Goal: Task Accomplishment & Management: Complete application form

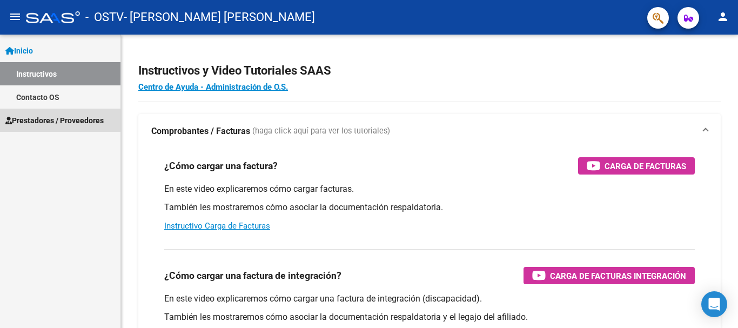
click at [54, 114] on link "Prestadores / Proveedores" at bounding box center [60, 120] width 121 height 23
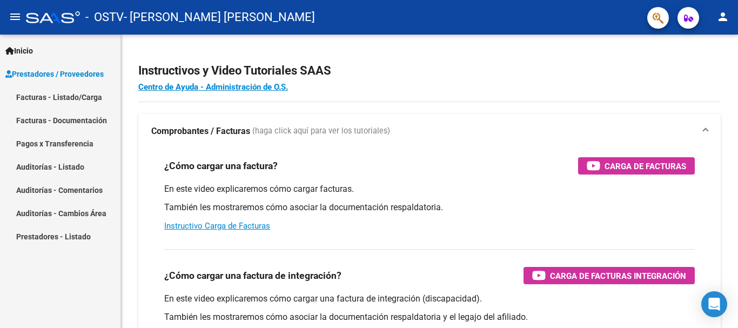
click at [54, 98] on link "Facturas - Listado/Carga" at bounding box center [60, 96] width 121 height 23
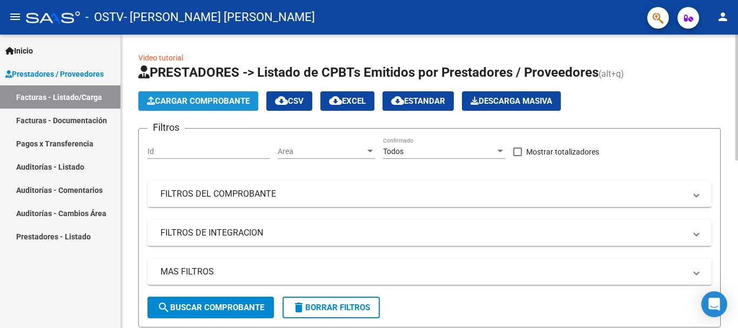
click at [216, 101] on span "Cargar Comprobante" at bounding box center [198, 101] width 103 height 10
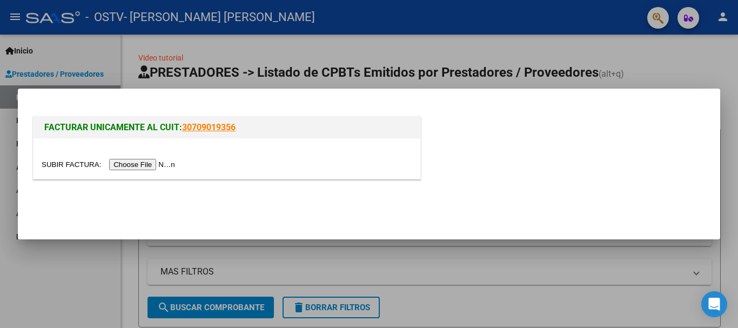
click at [145, 163] on input "file" at bounding box center [110, 164] width 137 height 11
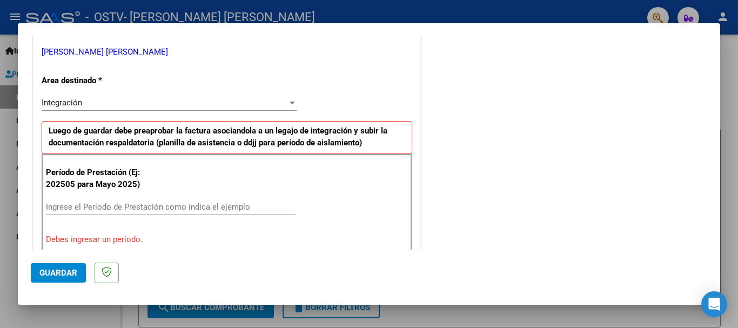
scroll to position [223, 0]
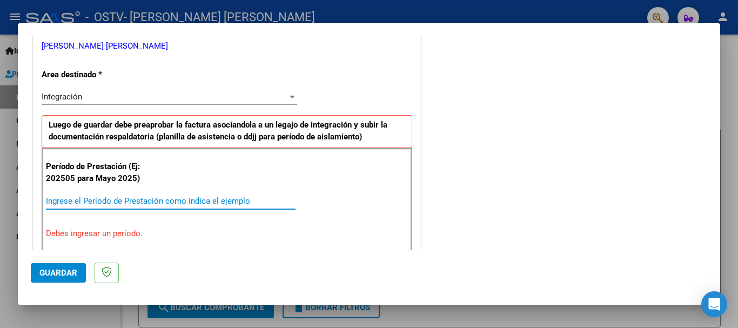
click at [215, 202] on input "Ingrese el Período de Prestación como indica el ejemplo" at bounding box center [171, 201] width 250 height 10
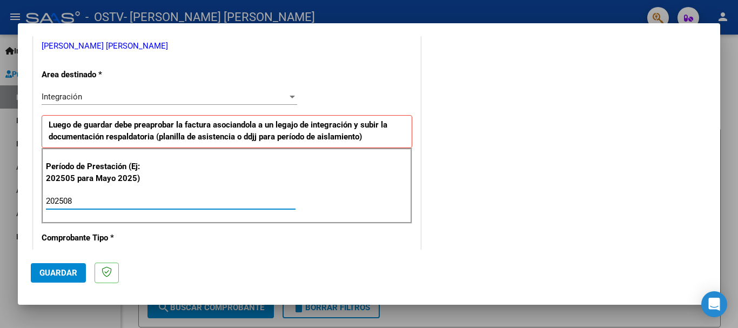
type input "202508"
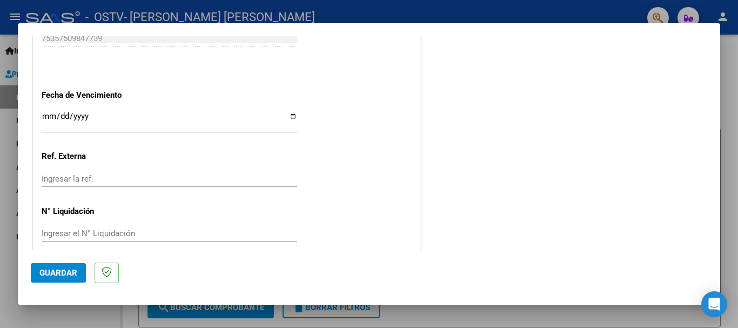
scroll to position [738, 0]
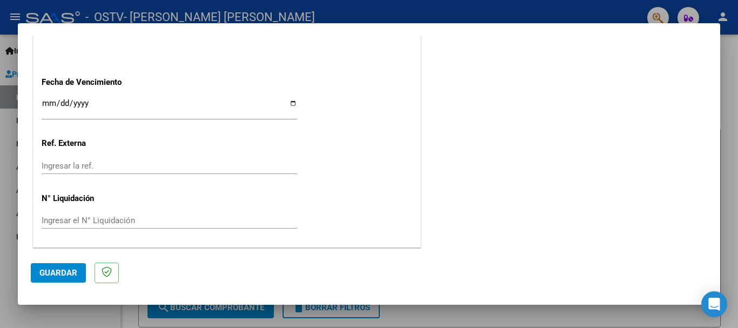
click at [57, 269] on span "Guardar" at bounding box center [58, 273] width 38 height 10
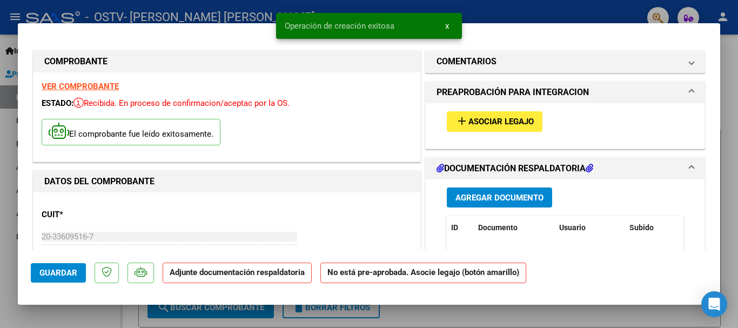
click at [523, 122] on span "Asociar Legajo" at bounding box center [501, 122] width 65 height 10
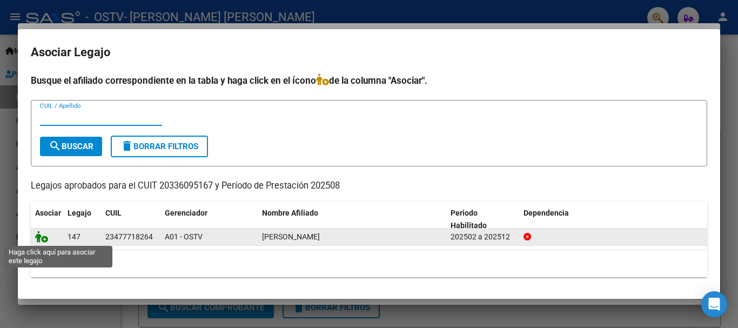
click at [39, 234] on icon at bounding box center [41, 237] width 13 height 12
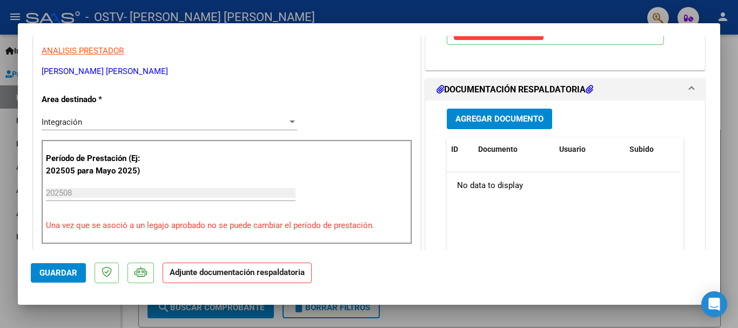
scroll to position [221, 0]
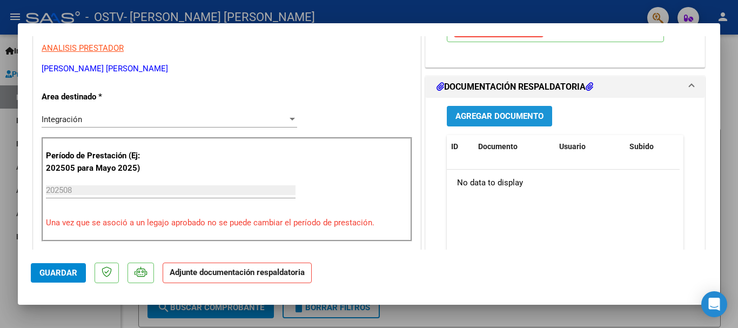
click at [532, 112] on span "Agregar Documento" at bounding box center [500, 117] width 88 height 10
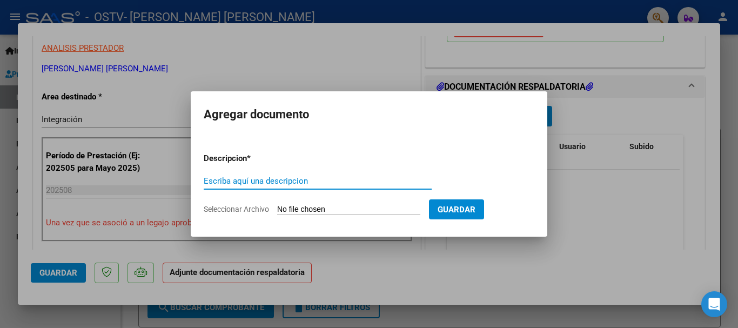
click at [386, 181] on input "Escriba aquí una descripcion" at bounding box center [318, 181] width 228 height 10
type input "pl lamas"
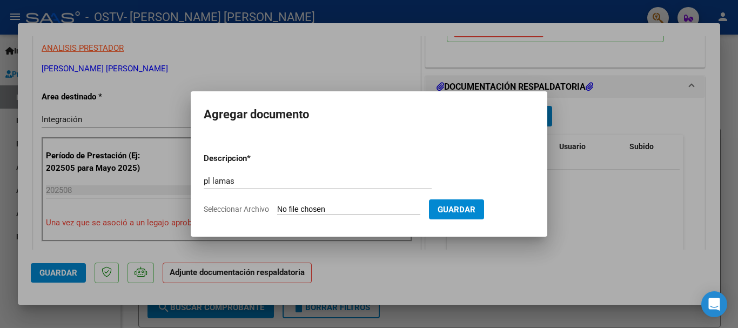
click at [421, 208] on input "Seleccionar Archivo" at bounding box center [348, 210] width 143 height 10
type input "C:\fakepath\pl lamas agosto [DATE] · [DATE].pdf"
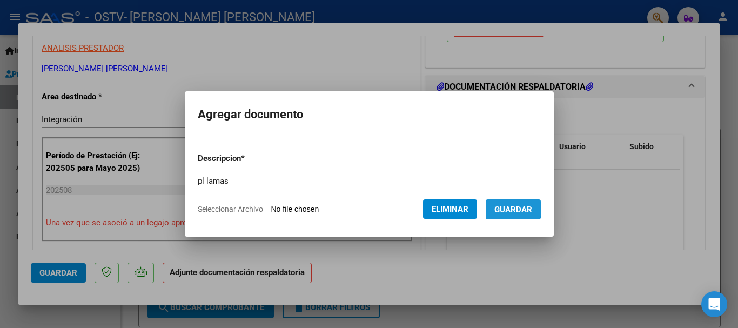
click at [514, 207] on span "Guardar" at bounding box center [514, 210] width 38 height 10
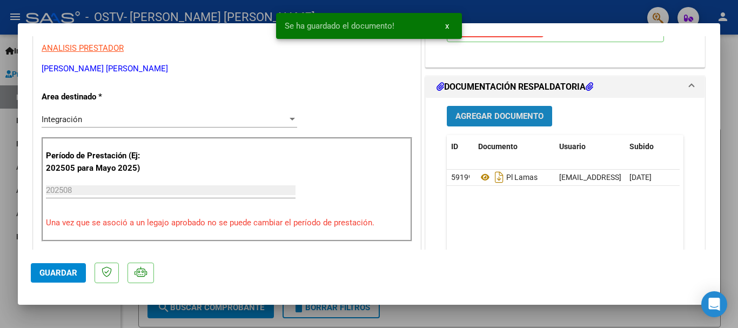
click at [506, 117] on span "Agregar Documento" at bounding box center [500, 117] width 88 height 10
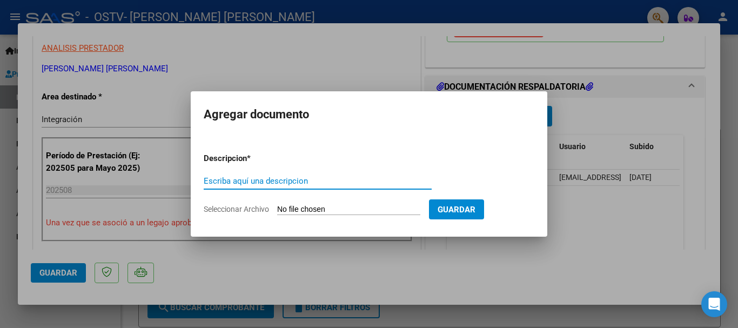
click at [387, 183] on input "Escriba aquí una descripcion" at bounding box center [318, 181] width 228 height 10
type input "recibi fb 2230"
click at [394, 209] on input "Seleccionar Archivo" at bounding box center [348, 210] width 143 height 10
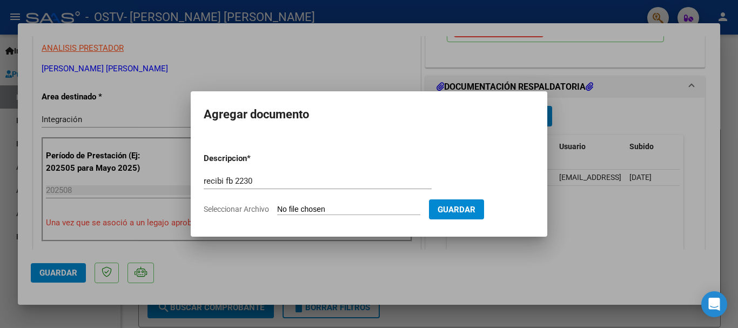
type input "C:\fakepath\FB 2230.pdf"
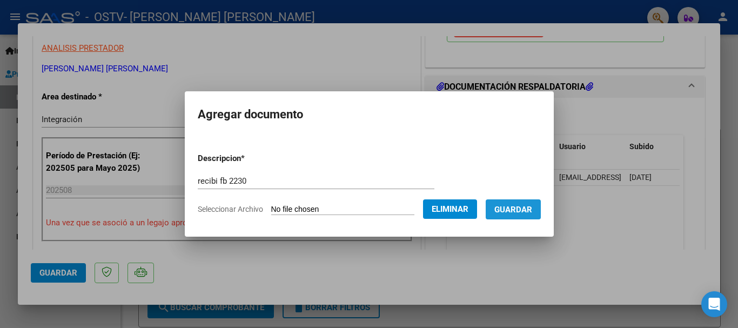
click at [515, 206] on span "Guardar" at bounding box center [514, 210] width 38 height 10
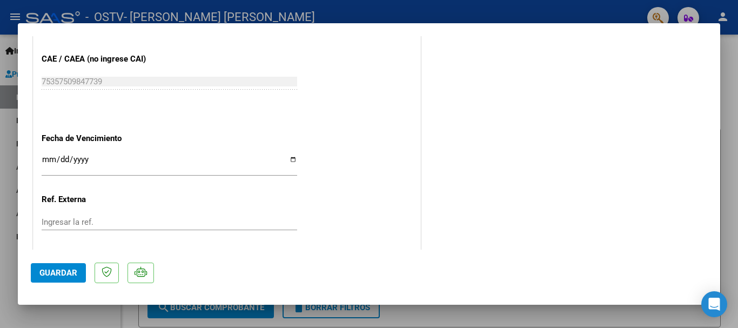
scroll to position [754, 0]
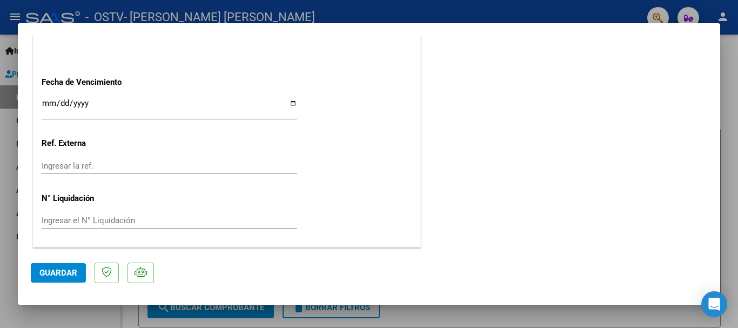
click at [54, 269] on span "Guardar" at bounding box center [58, 273] width 38 height 10
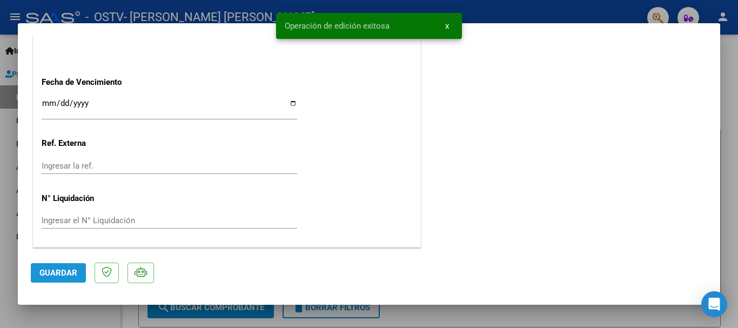
click at [55, 273] on span "Guardar" at bounding box center [58, 273] width 38 height 10
click at [728, 110] on div at bounding box center [369, 164] width 738 height 328
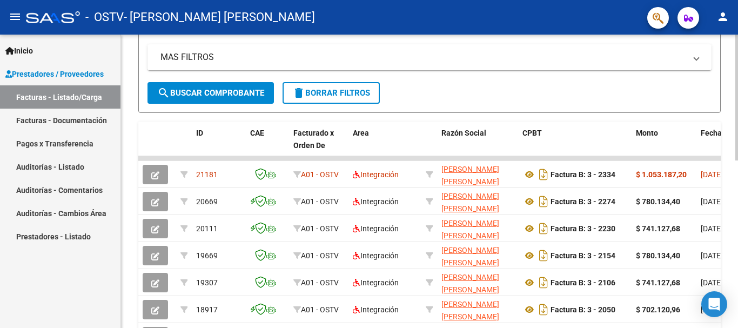
scroll to position [216, 0]
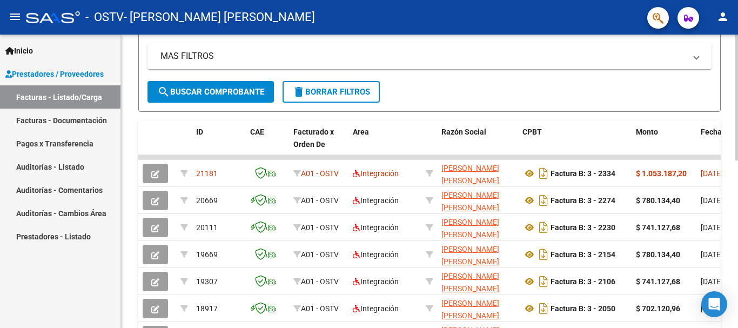
click at [738, 203] on div at bounding box center [737, 192] width 3 height 126
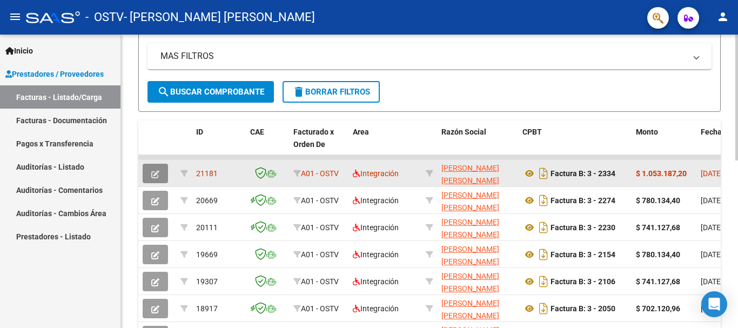
click at [152, 172] on icon "button" at bounding box center [155, 174] width 8 height 8
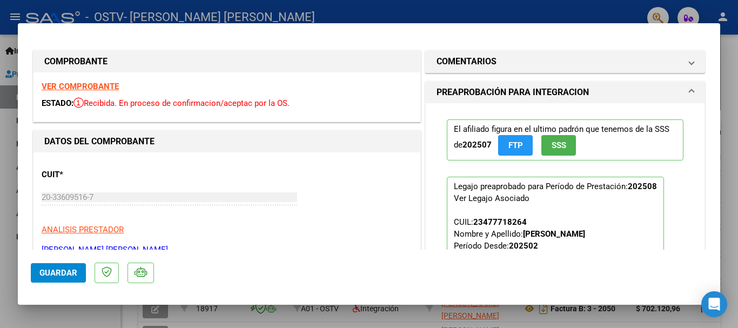
click at [354, 169] on div "CUIT * 20-33609516-7 Ingresar CUIT ANALISIS PRESTADOR [PERSON_NAME] [PERSON_NAM…" at bounding box center [227, 208] width 371 height 95
click at [733, 79] on div at bounding box center [369, 164] width 738 height 328
type input "$ 0,00"
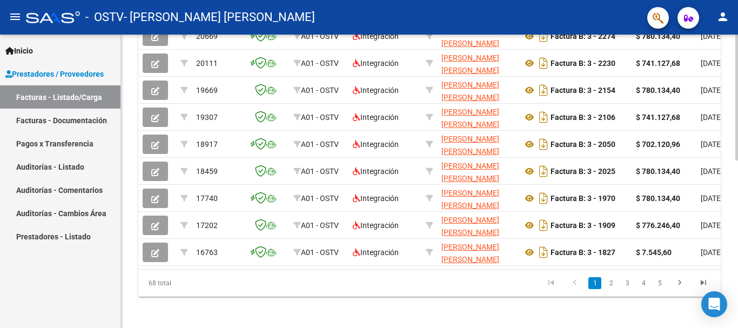
scroll to position [392, 0]
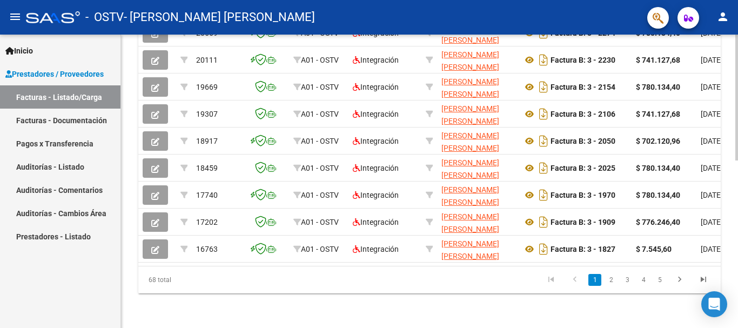
click at [737, 226] on div at bounding box center [737, 265] width 3 height 126
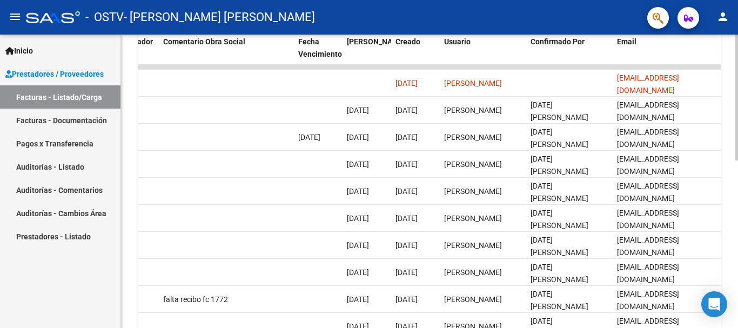
scroll to position [268, 0]
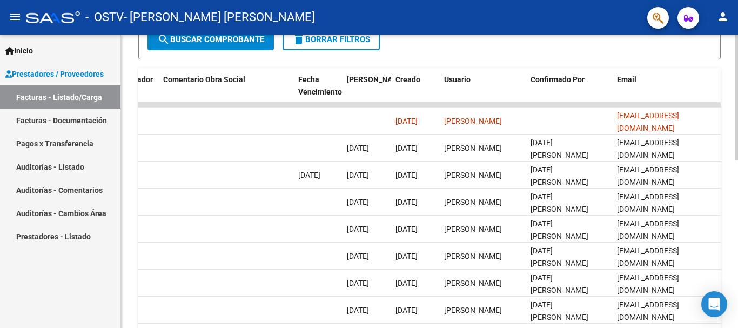
click at [736, 192] on div at bounding box center [737, 215] width 3 height 126
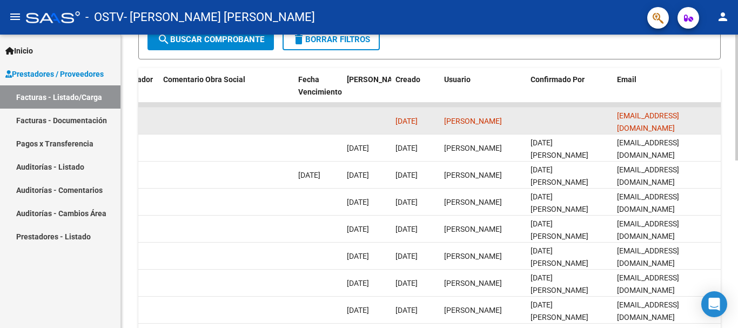
click at [583, 117] on datatable-body-cell at bounding box center [569, 121] width 86 height 26
drag, startPoint x: 315, startPoint y: 124, endPoint x: 443, endPoint y: 129, distance: 128.2
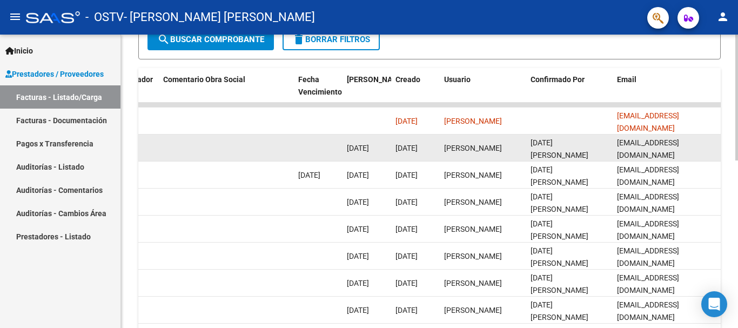
drag, startPoint x: 312, startPoint y: 130, endPoint x: 417, endPoint y: 139, distance: 105.2
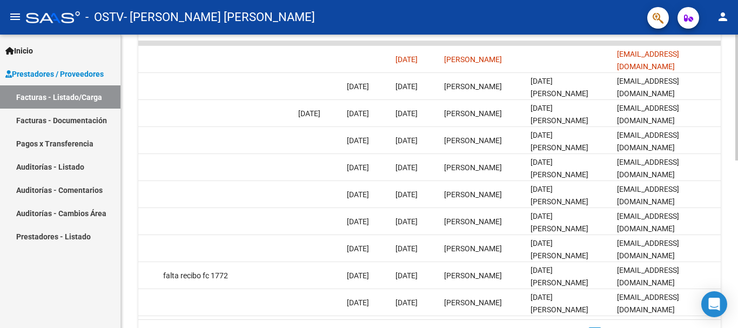
scroll to position [332, 0]
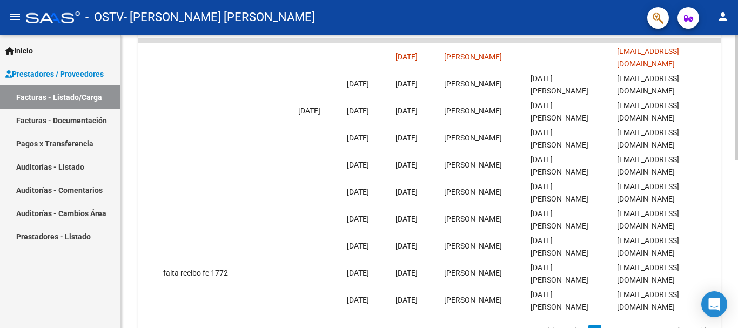
click at [738, 206] on div at bounding box center [737, 243] width 3 height 126
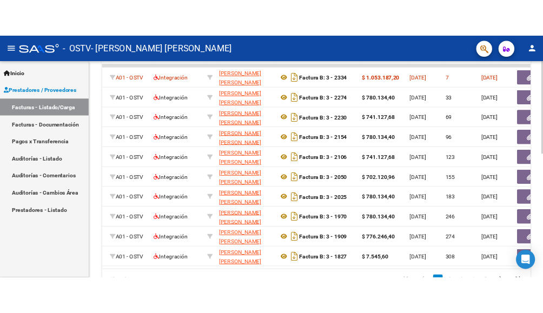
scroll to position [0, 109]
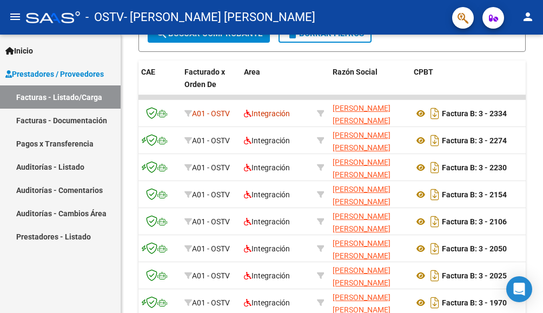
click at [32, 97] on link "Facturas - Listado/Carga" at bounding box center [60, 96] width 121 height 23
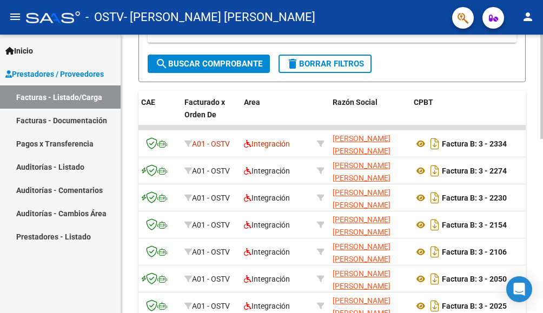
scroll to position [286, 0]
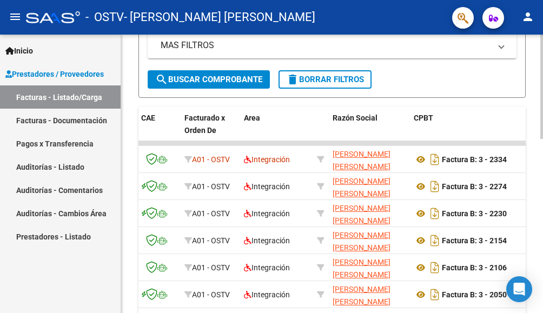
click at [540, 164] on div at bounding box center [541, 196] width 3 height 104
click at [230, 75] on span "search Buscar Comprobante" at bounding box center [208, 80] width 107 height 10
click at [283, 119] on div "Area" at bounding box center [276, 118] width 64 height 12
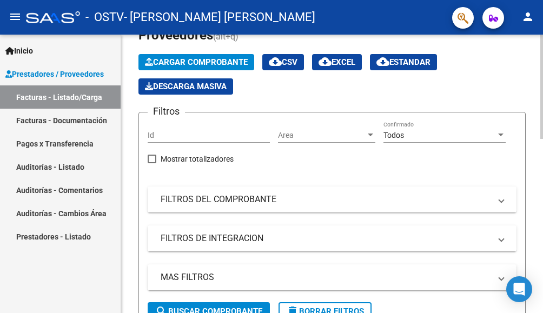
scroll to position [37, 0]
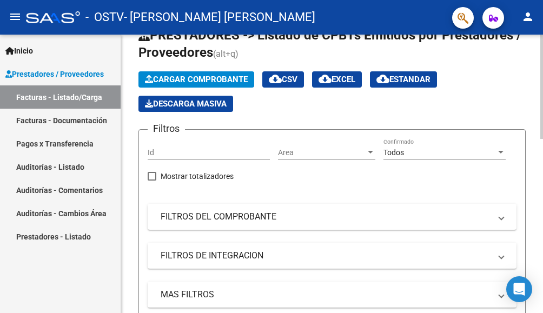
click at [540, 67] on div at bounding box center [541, 101] width 3 height 104
click at [213, 74] on button "Cargar Comprobante" at bounding box center [196, 79] width 116 height 16
click at [215, 75] on span "Cargar Comprobante" at bounding box center [196, 80] width 103 height 10
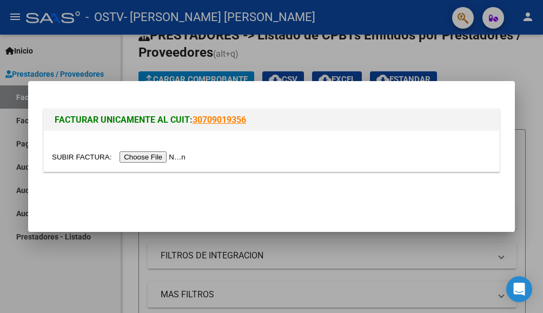
click at [177, 156] on input "file" at bounding box center [120, 156] width 137 height 11
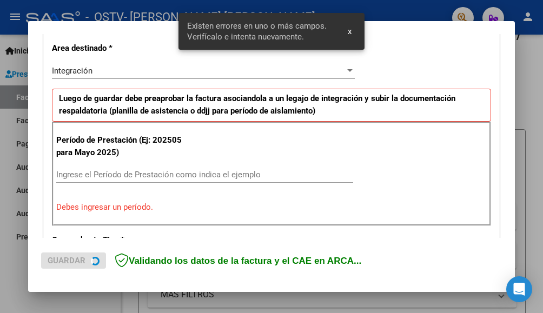
scroll to position [255, 0]
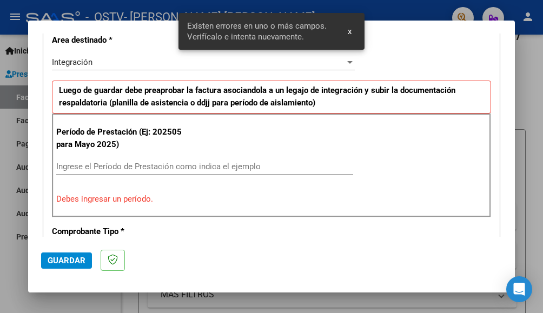
click at [179, 163] on input "Ingrese el Período de Prestación como indica el ejemplo" at bounding box center [204, 167] width 297 height 10
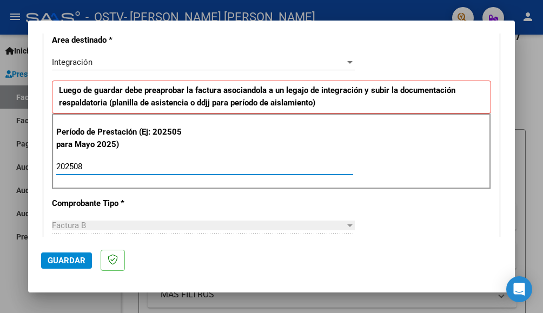
type input "202508"
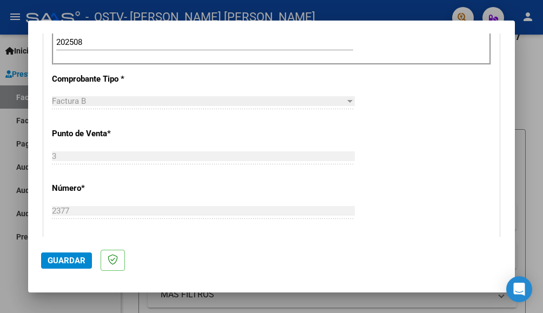
scroll to position [422, 0]
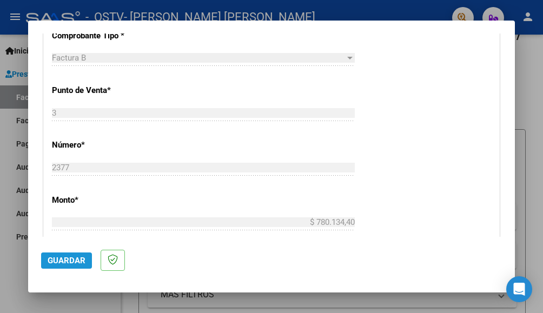
click at [75, 261] on span "Guardar" at bounding box center [67, 261] width 38 height 10
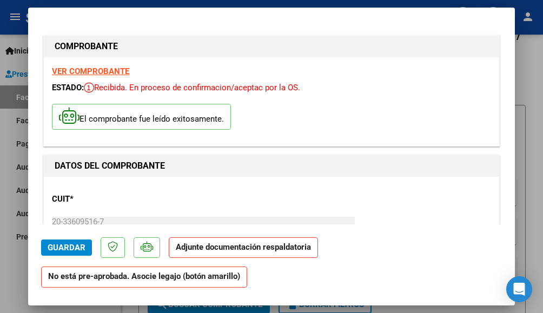
scroll to position [4, 0]
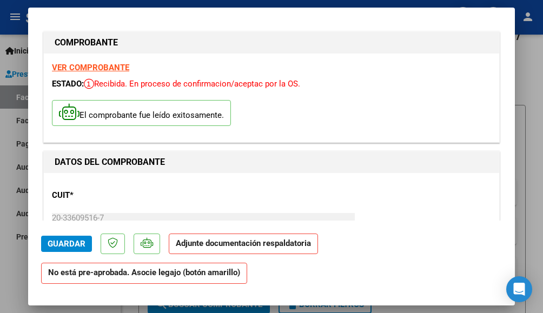
click at [72, 244] on span "Guardar" at bounding box center [67, 244] width 38 height 10
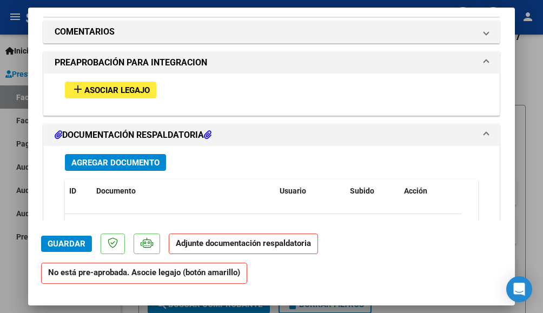
scroll to position [942, 0]
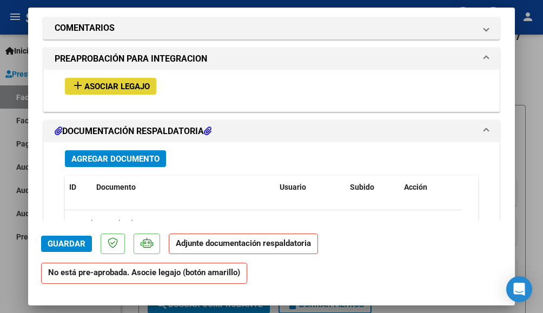
click at [132, 87] on span "Asociar Legajo" at bounding box center [116, 87] width 65 height 10
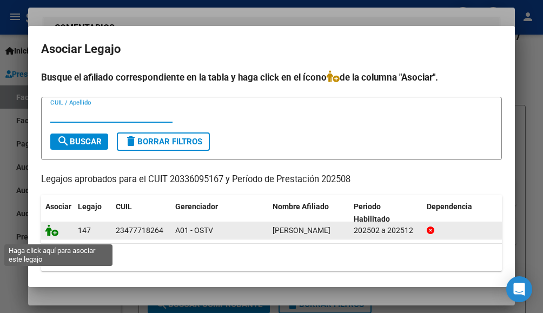
click at [51, 236] on icon at bounding box center [51, 230] width 13 height 12
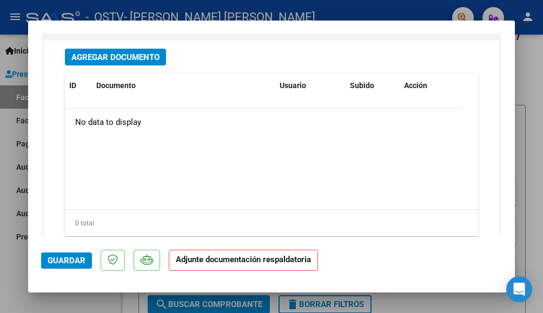
scroll to position [1232, 0]
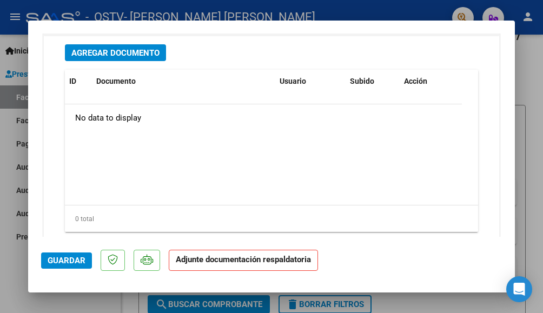
click at [136, 52] on span "Agregar Documento" at bounding box center [115, 53] width 88 height 10
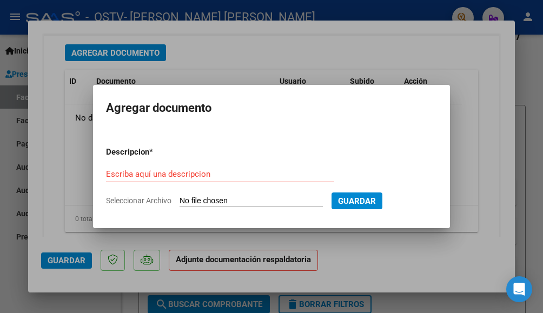
click at [239, 167] on div "Escriba aquí una descripcion" at bounding box center [220, 174] width 228 height 16
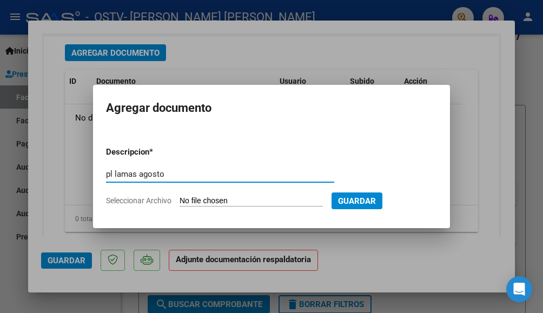
type input "pl lamas agosto"
click at [264, 196] on app-file-uploader "Seleccionar Archivo" at bounding box center [218, 201] width 225 height 10
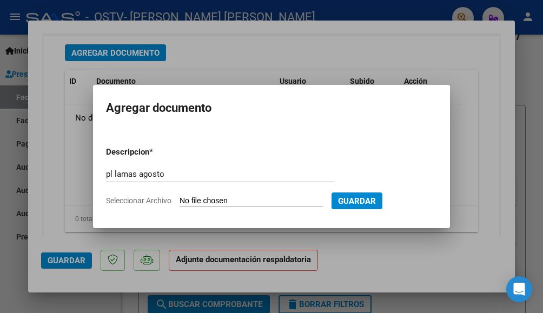
click at [297, 198] on input "Seleccionar Archivo" at bounding box center [250, 201] width 143 height 10
type input "C:\fakepath\pl lamas agosto [DATE] · [DATE].pdf"
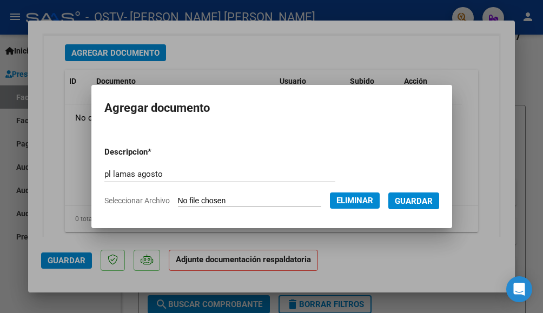
click at [411, 199] on span "Guardar" at bounding box center [414, 201] width 38 height 10
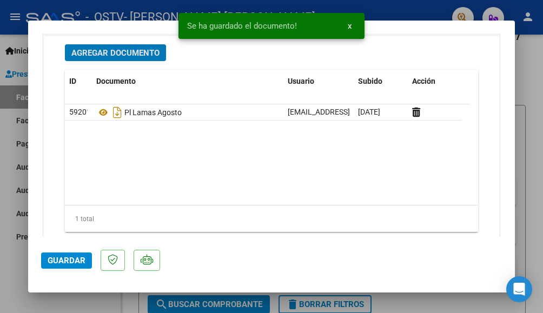
click at [145, 52] on span "Agregar Documento" at bounding box center [115, 53] width 88 height 10
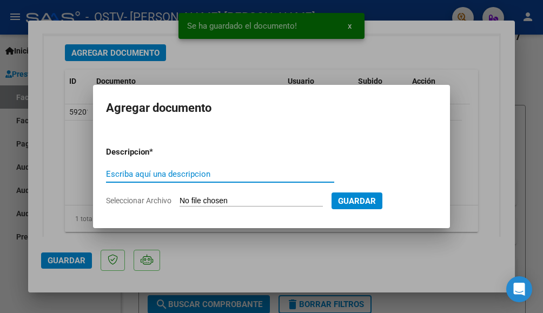
click at [235, 174] on input "Escriba aquí una descripcion" at bounding box center [220, 174] width 228 height 10
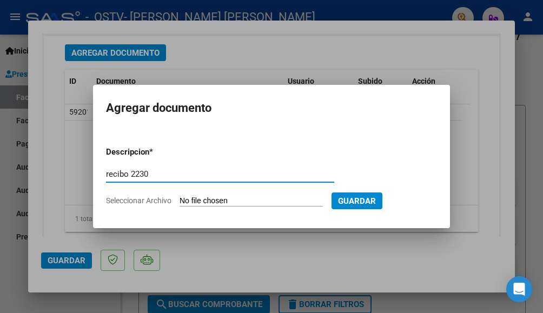
type input "recibo 2230"
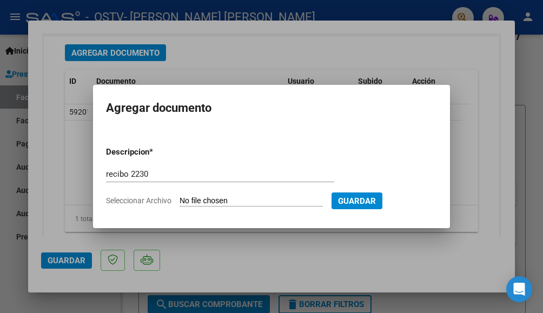
click at [254, 199] on input "Seleccionar Archivo" at bounding box center [250, 201] width 143 height 10
type input "C:\fakepath\FB 2230.pdf"
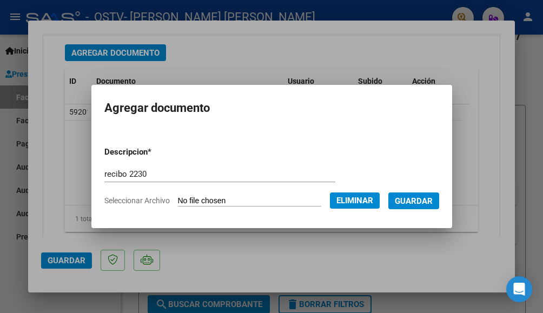
click at [419, 197] on span "Guardar" at bounding box center [414, 201] width 38 height 10
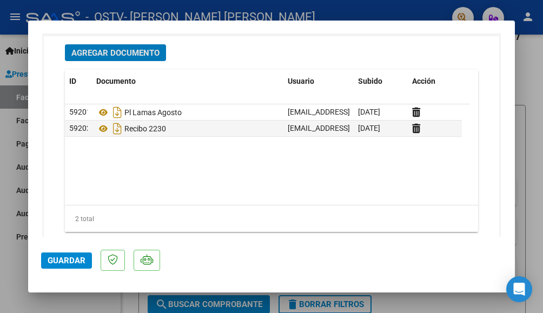
click at [147, 49] on span "Agregar Documento" at bounding box center [115, 53] width 88 height 10
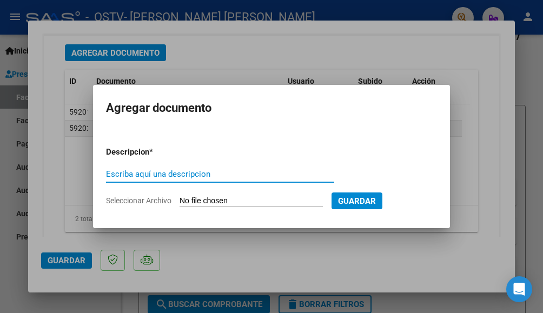
click at [223, 172] on input "Escriba aquí una descripcion" at bounding box center [220, 174] width 228 height 10
type input "nota credito fb 2234"
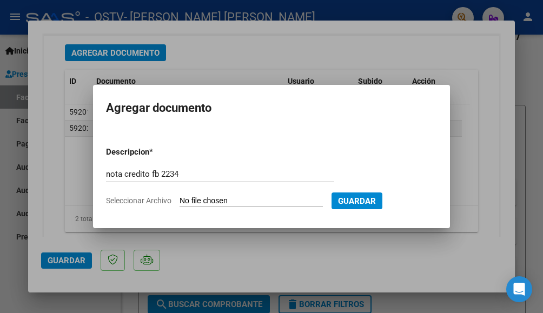
click at [257, 196] on input "Seleccionar Archivo" at bounding box center [250, 201] width 143 height 10
type input "C:\fakepath\20336095167_008_00003_00000253.pdf"
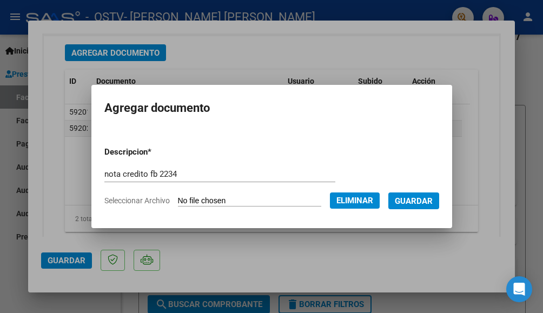
click at [418, 200] on span "Guardar" at bounding box center [414, 201] width 38 height 10
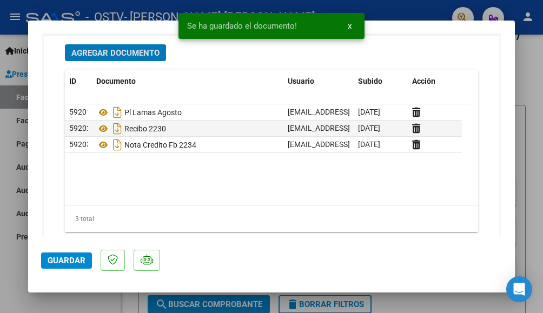
click at [59, 263] on span "Guardar" at bounding box center [67, 261] width 38 height 10
click at [69, 263] on span "Guardar" at bounding box center [67, 261] width 38 height 10
click at [532, 72] on div at bounding box center [271, 156] width 543 height 313
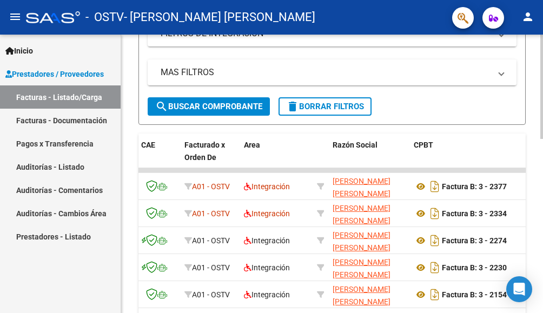
scroll to position [278, 0]
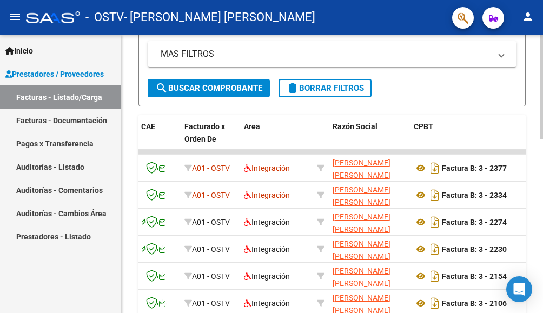
click at [543, 195] on html "menu - OSTV - [PERSON_NAME] [PERSON_NAME] person Inicio Instructivos Contacto O…" at bounding box center [271, 156] width 543 height 313
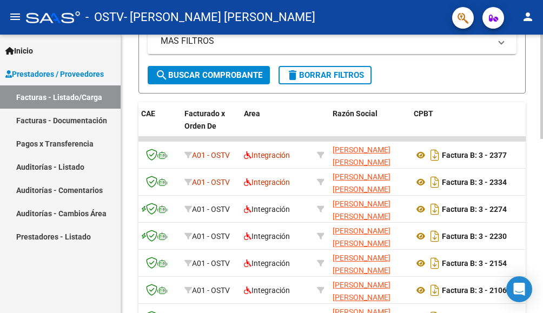
click at [542, 183] on div at bounding box center [541, 198] width 3 height 104
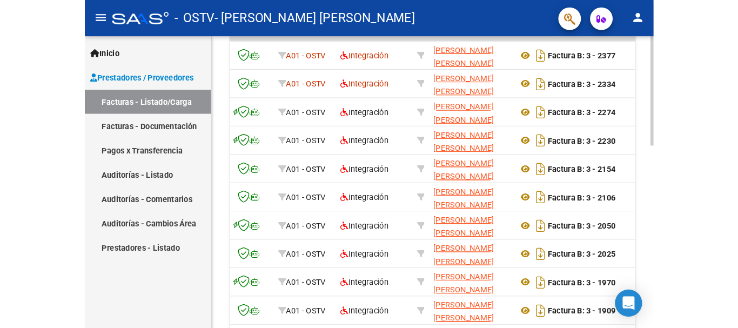
scroll to position [396, 0]
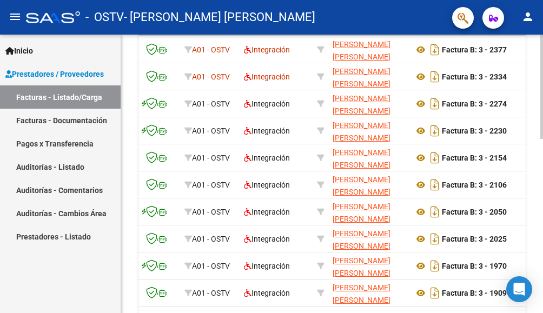
click at [543, 214] on html "menu - OSTV - [PERSON_NAME] [PERSON_NAME] person Inicio Instructivos Contacto O…" at bounding box center [271, 156] width 543 height 313
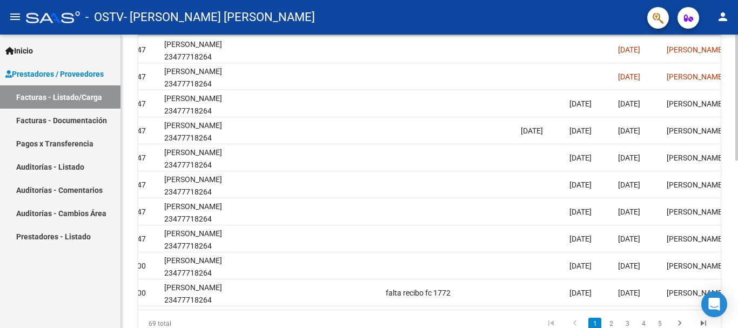
scroll to position [0, 1499]
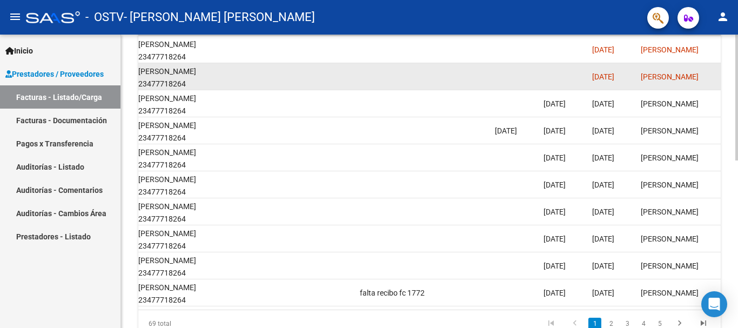
click at [511, 83] on datatable-body-cell at bounding box center [515, 76] width 49 height 26
click at [505, 74] on datatable-body-cell at bounding box center [515, 76] width 49 height 26
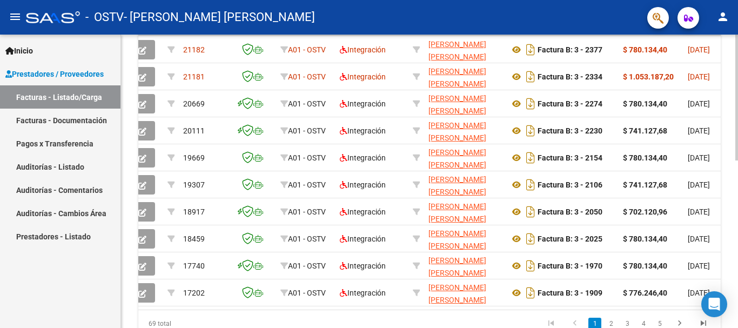
scroll to position [0, 0]
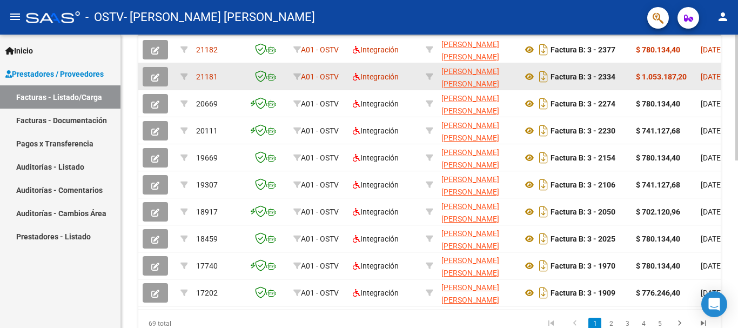
click at [155, 75] on icon "button" at bounding box center [155, 78] width 8 height 8
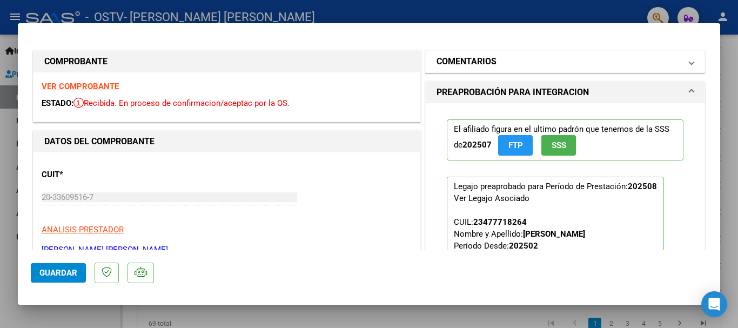
click at [681, 58] on span "COMENTARIOS" at bounding box center [563, 61] width 253 height 13
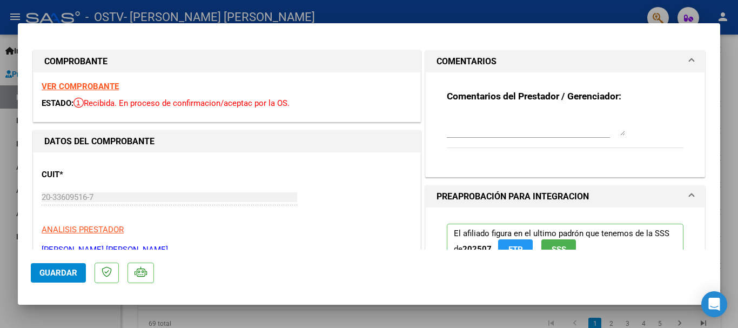
click at [550, 119] on textarea at bounding box center [536, 125] width 178 height 22
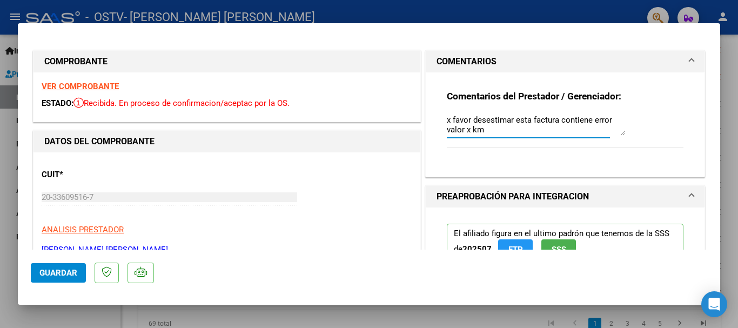
type textarea "x favor desestimar esta factura contiene error valor x km"
click at [54, 277] on span "Guardar" at bounding box center [58, 273] width 38 height 10
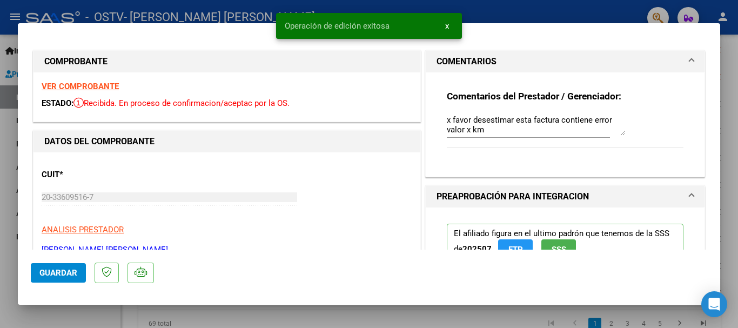
click at [726, 79] on div at bounding box center [369, 164] width 738 height 328
type input "$ 0,00"
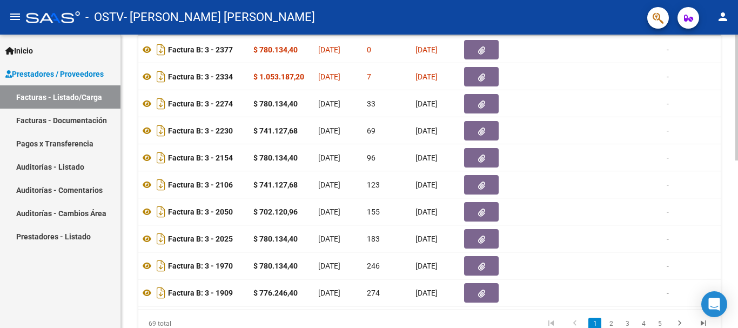
scroll to position [0, 385]
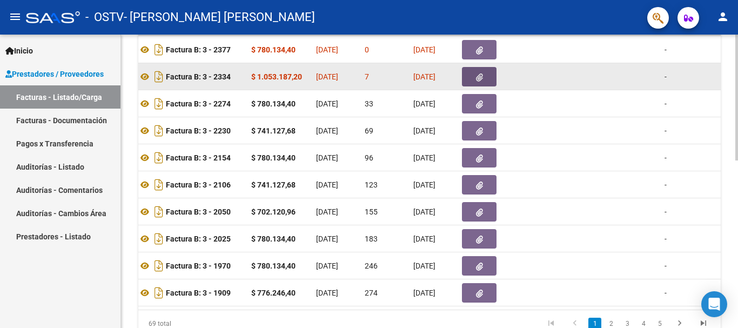
click at [475, 76] on button "button" at bounding box center [479, 76] width 35 height 19
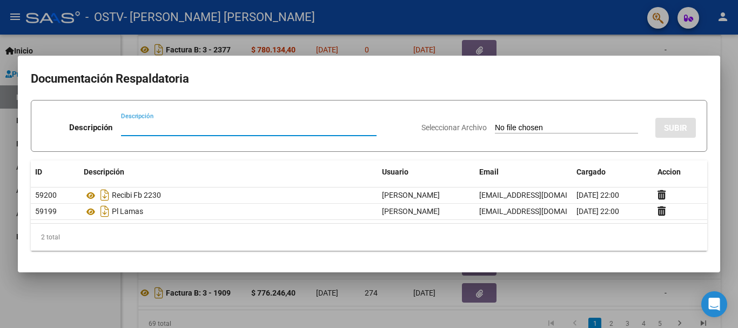
click at [290, 126] on input "Descripción" at bounding box center [249, 128] width 256 height 10
type input "nota credito"
click at [523, 123] on input "Seleccionar Archivo" at bounding box center [566, 128] width 143 height 10
type input "C:\fakepath\20336095167_008_00003_00000253.pdf"
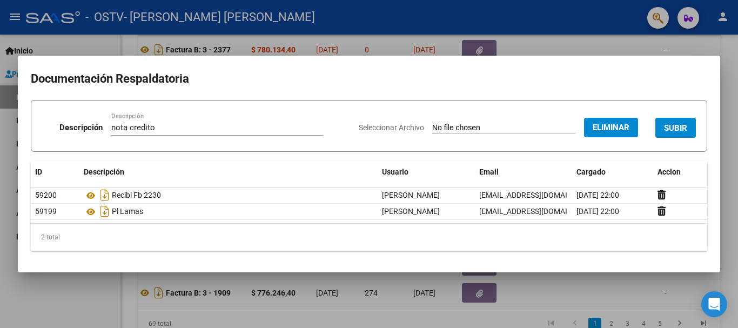
click at [669, 128] on span "SUBIR" at bounding box center [675, 128] width 23 height 10
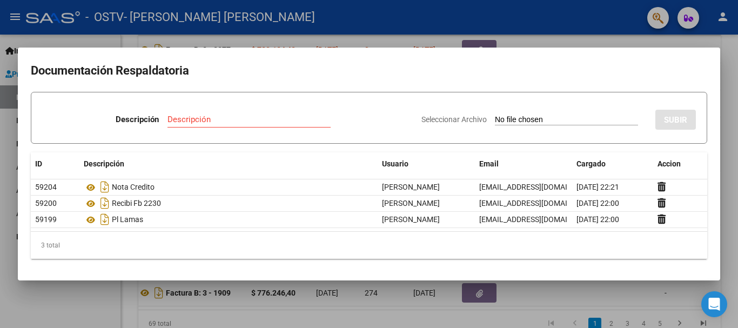
click at [727, 81] on div at bounding box center [369, 164] width 738 height 328
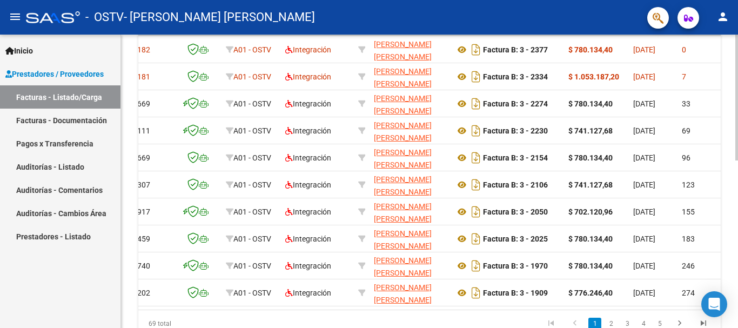
scroll to position [0, 0]
